Goal: Task Accomplishment & Management: Manage account settings

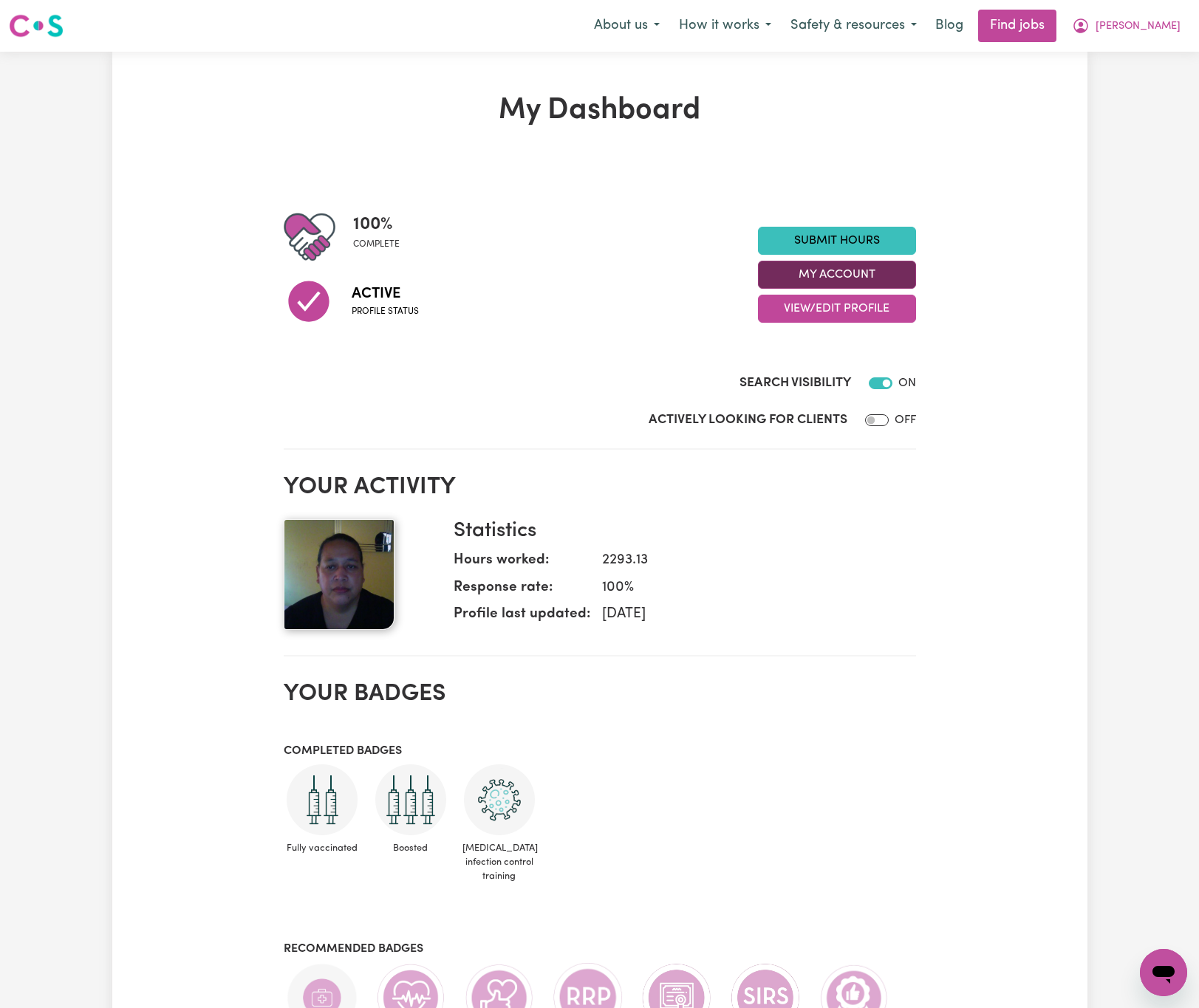
click at [882, 280] on button "My Account" at bounding box center [837, 274] width 158 height 28
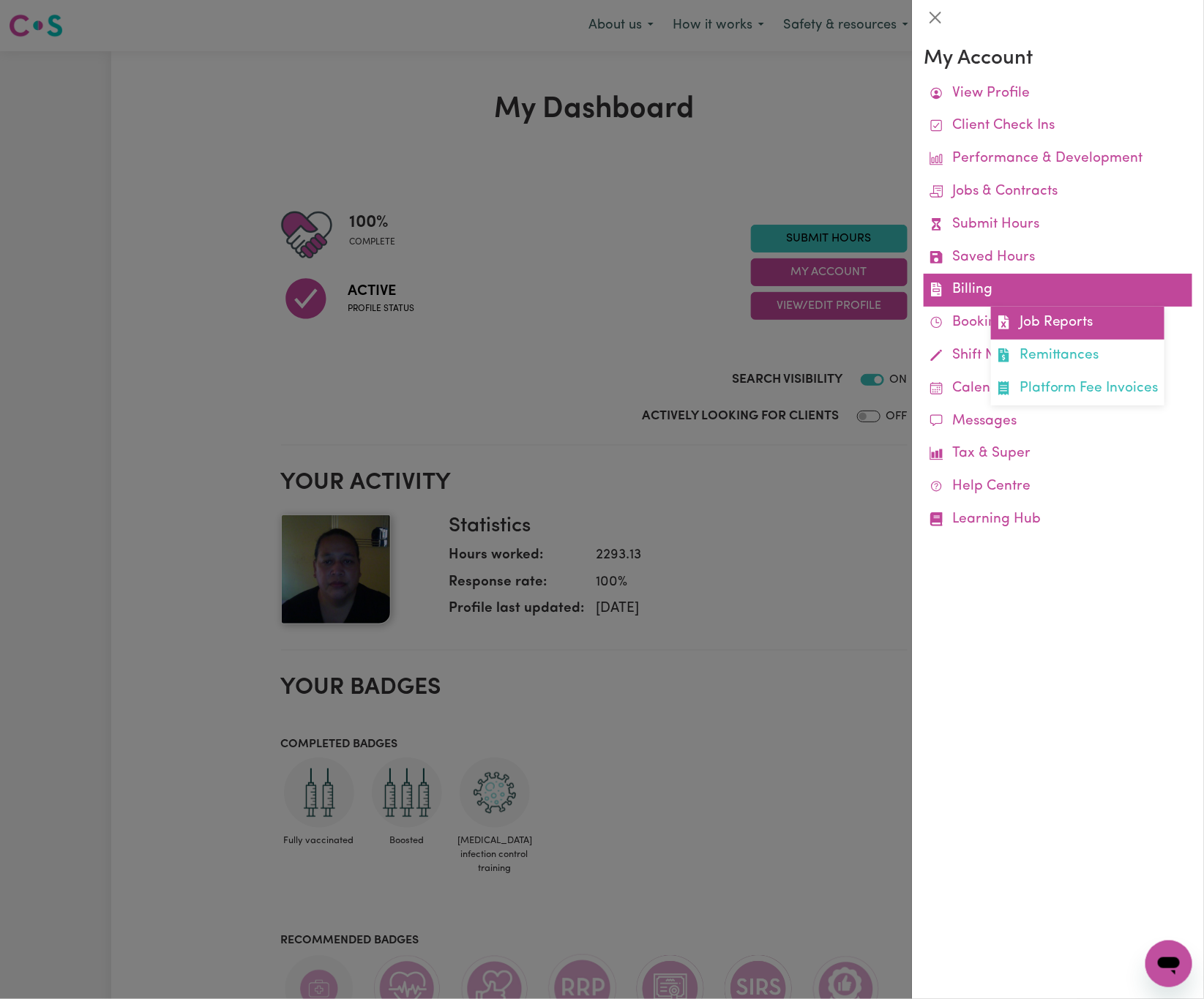
click at [1057, 326] on link "Job Reports" at bounding box center [1078, 323] width 174 height 33
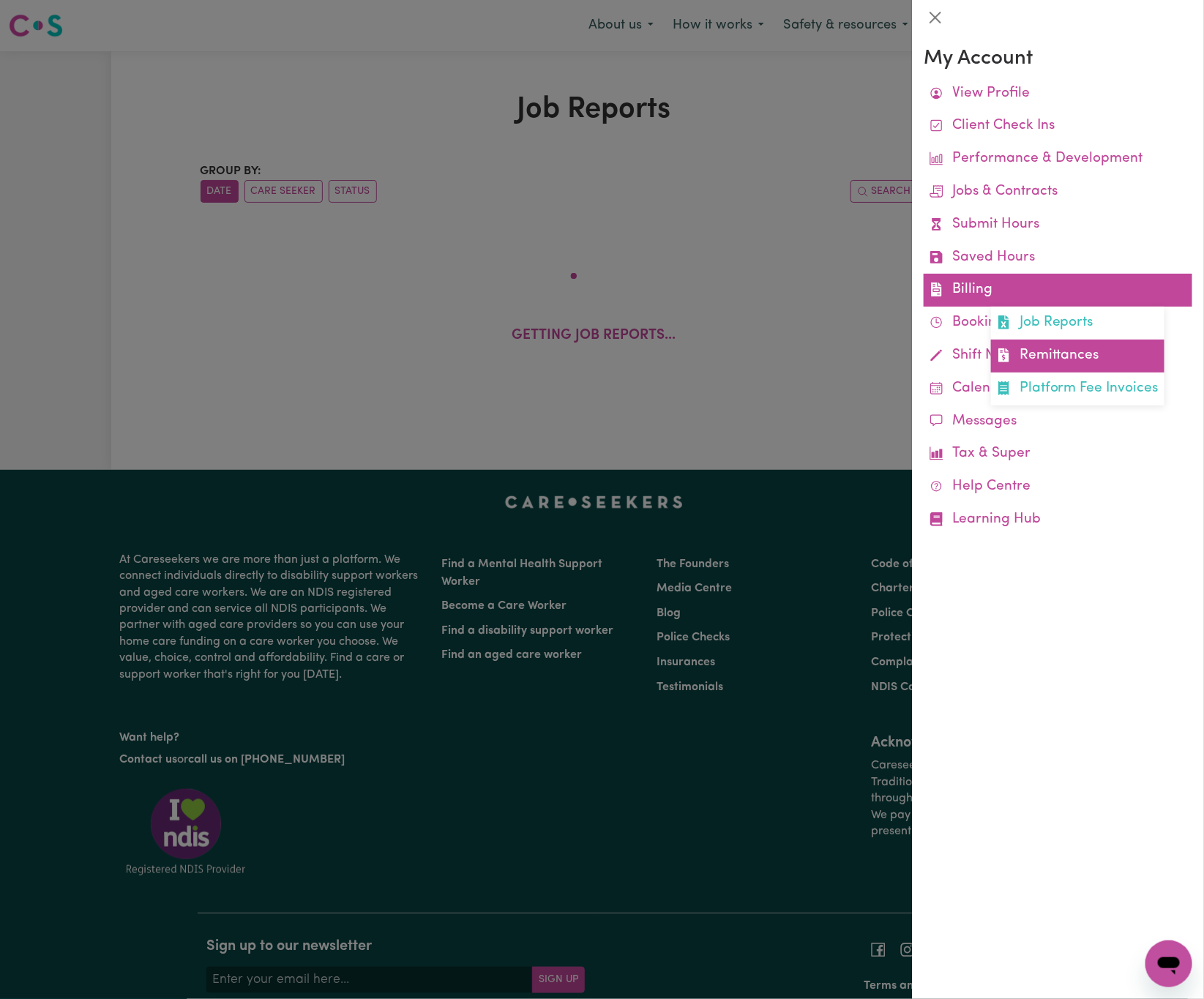
click at [1061, 354] on link "Remittances" at bounding box center [1078, 355] width 174 height 33
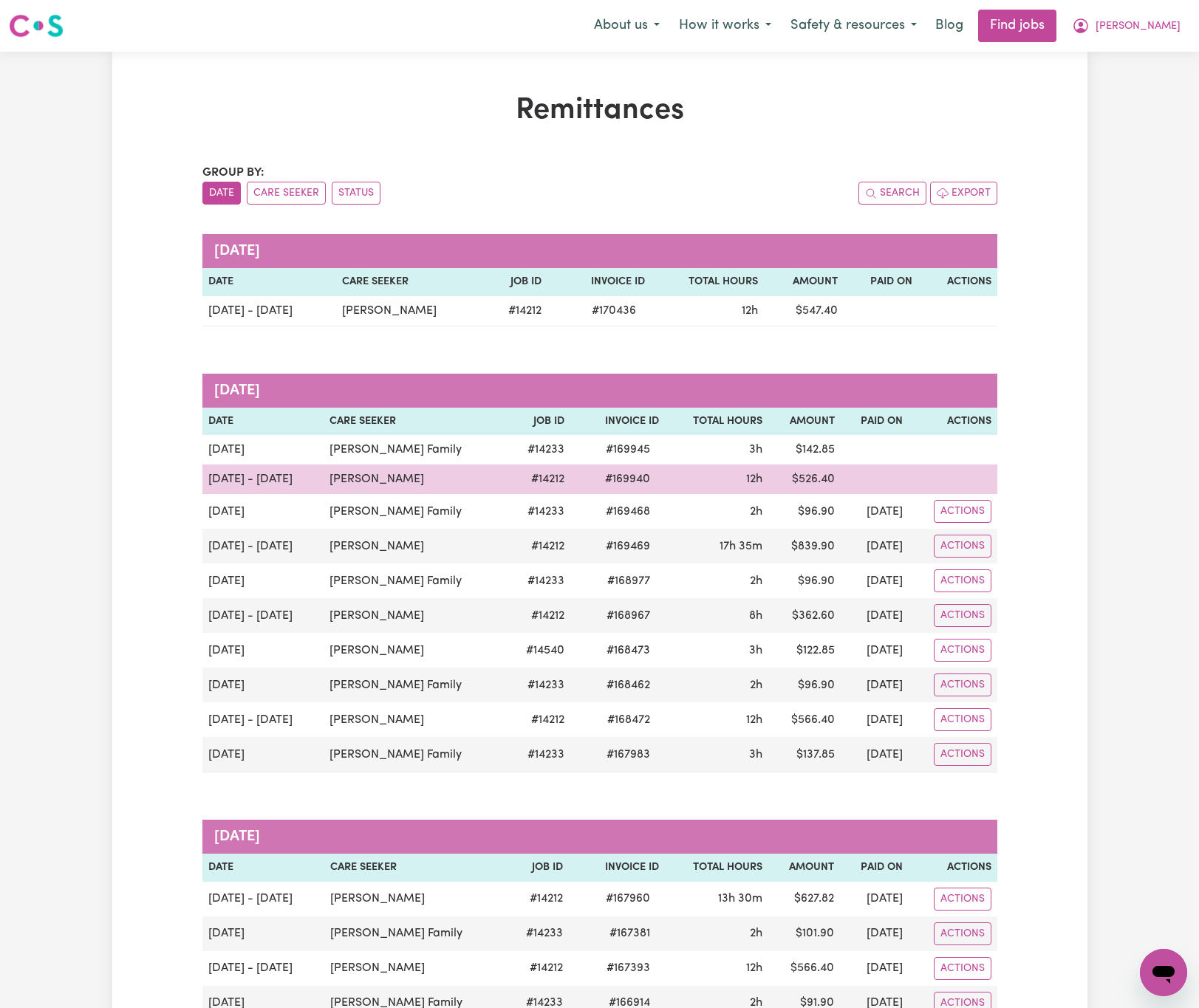
drag, startPoint x: 375, startPoint y: 482, endPoint x: 304, endPoint y: 479, distance: 71.1
click at [323, 479] on td "[PERSON_NAME]" at bounding box center [414, 479] width 182 height 30
copy td "[PERSON_NAME]"
